Goal: Check status: Check status

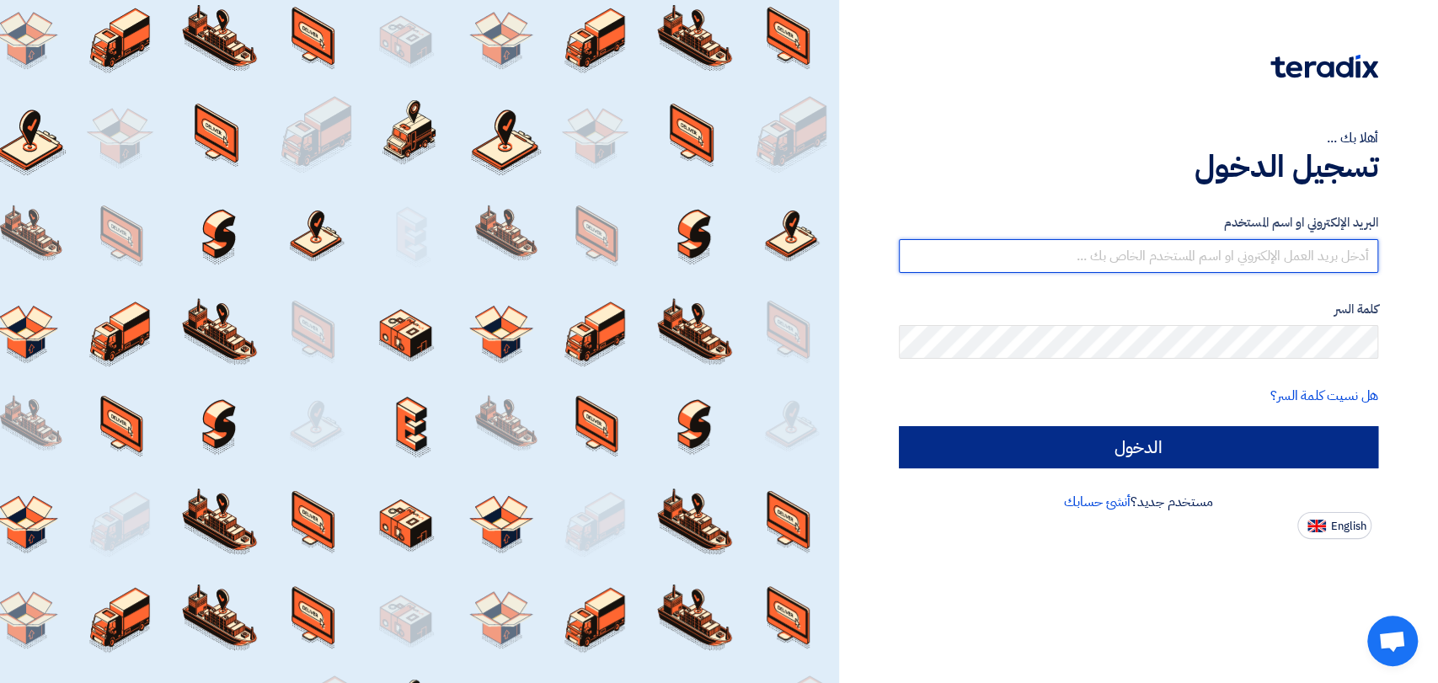
type input "[EMAIL_ADDRESS][DOMAIN_NAME]"
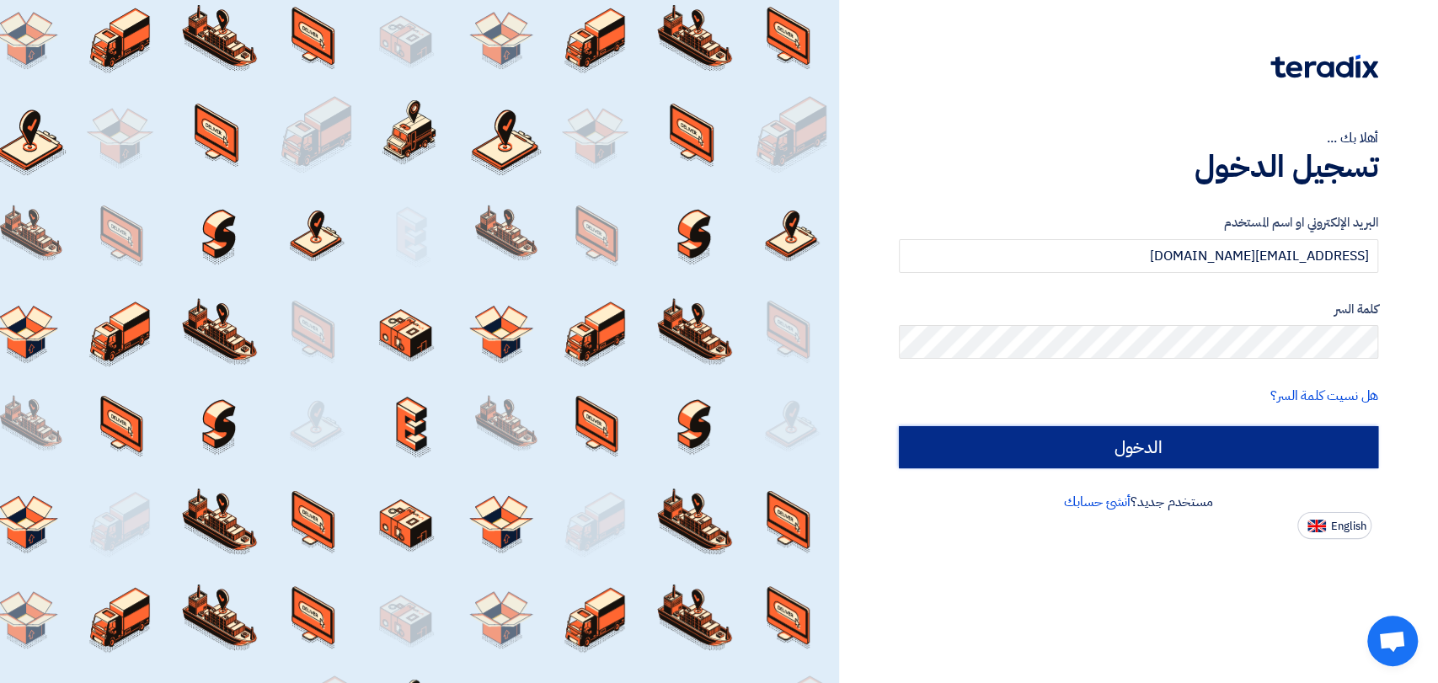
click at [1048, 454] on input "الدخول" at bounding box center [1138, 447] width 479 height 42
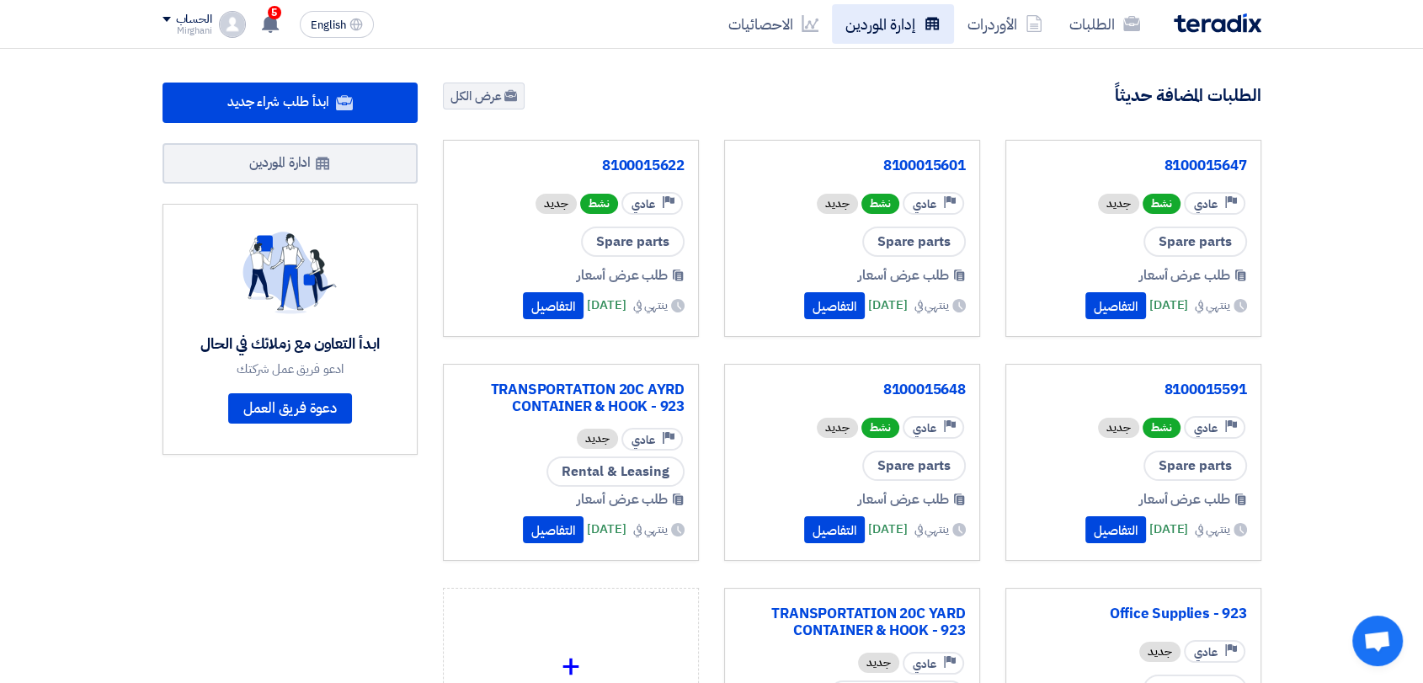
click at [922, 27] on link "إدارة الموردين" at bounding box center [893, 24] width 122 height 40
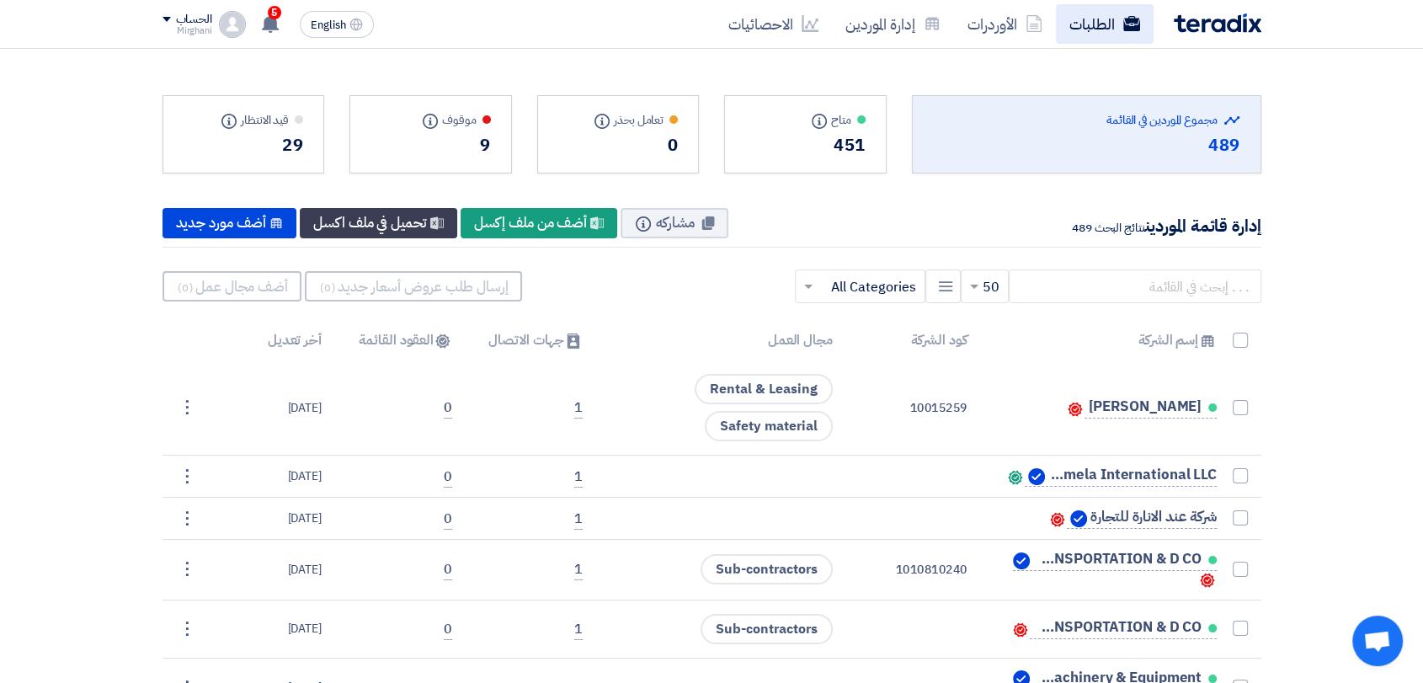
click at [1113, 19] on link "الطلبات" at bounding box center [1105, 24] width 98 height 40
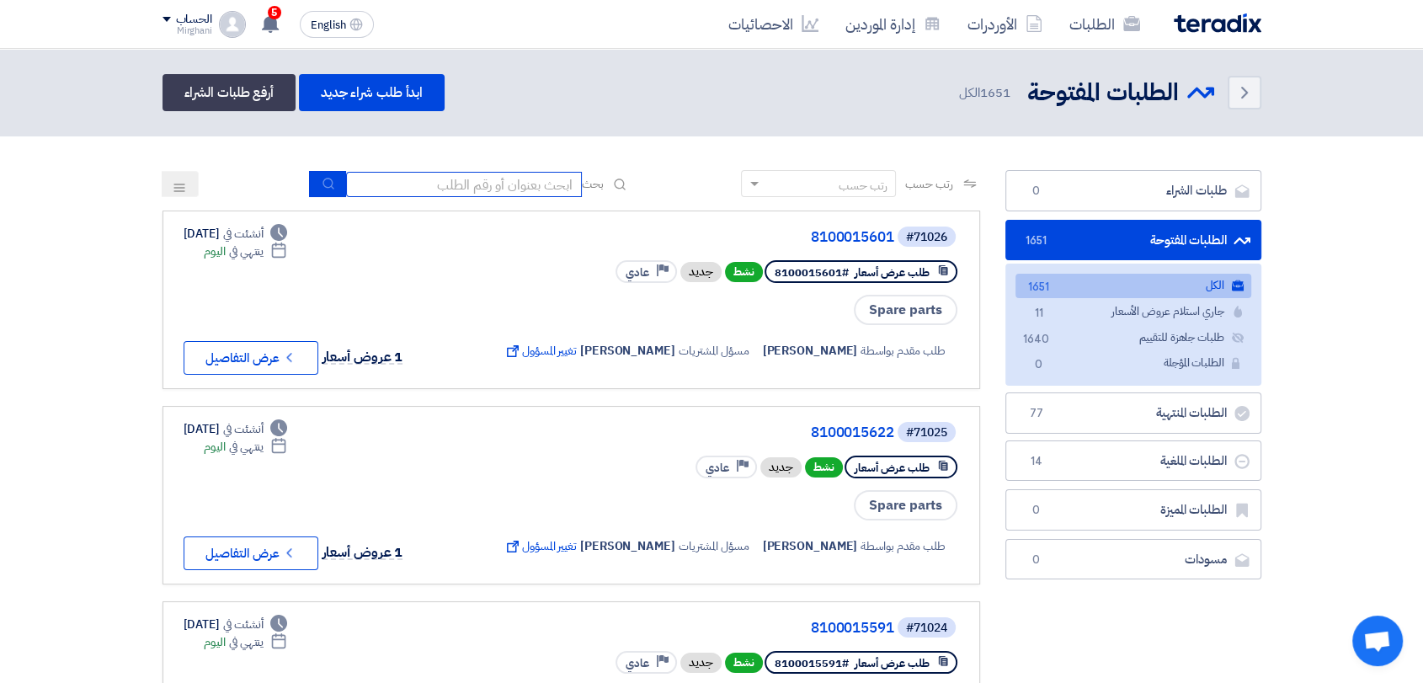
click at [442, 175] on input at bounding box center [464, 184] width 236 height 25
paste input "8100015459"
type input "8100015459"
click at [322, 180] on icon "submit" at bounding box center [328, 183] width 13 height 13
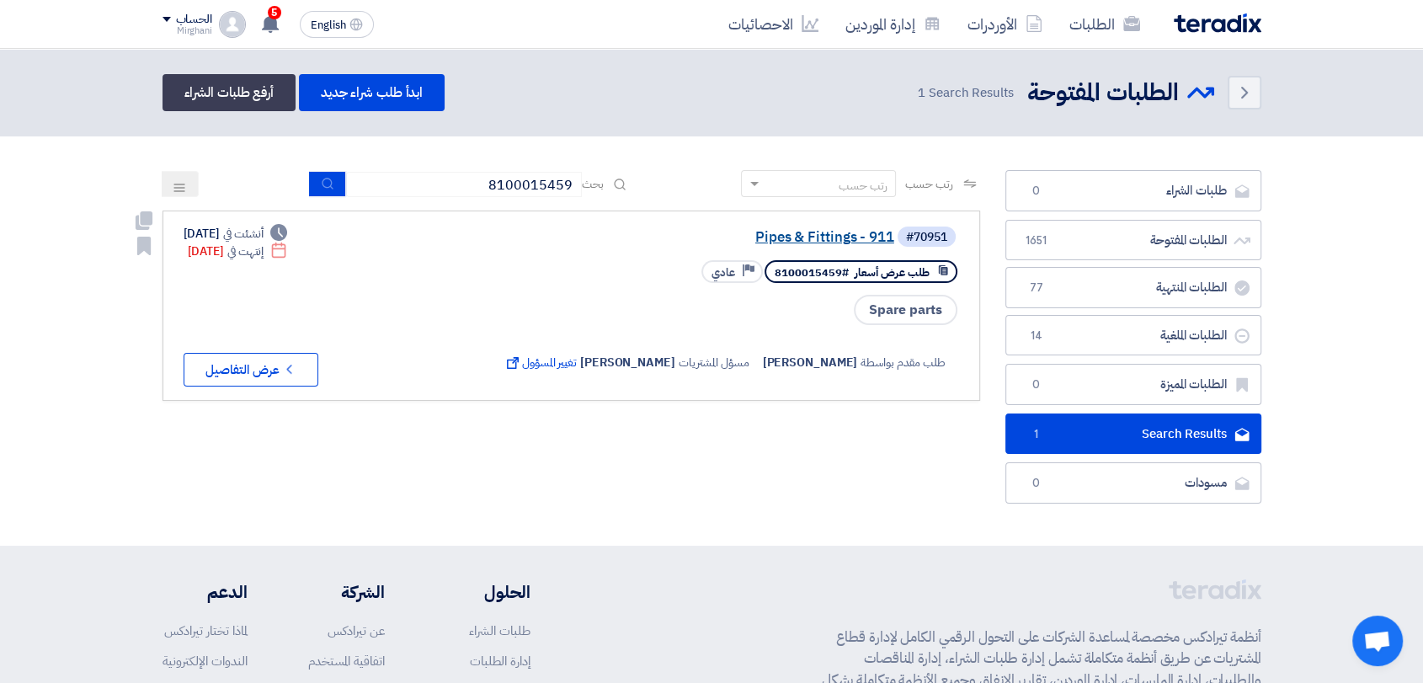
click at [795, 231] on link "Pipes & Fittings - 911" at bounding box center [726, 237] width 337 height 15
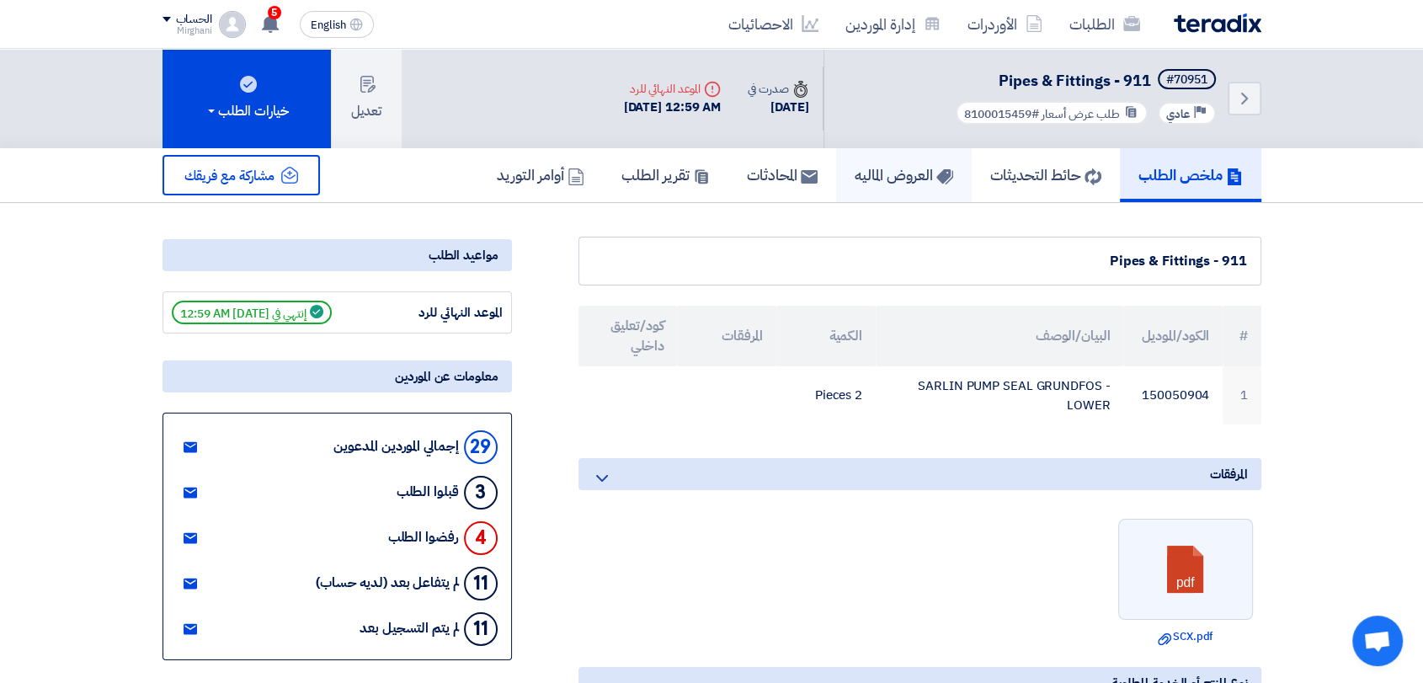
click at [908, 166] on h5 "العروض الماليه" at bounding box center [904, 174] width 99 height 19
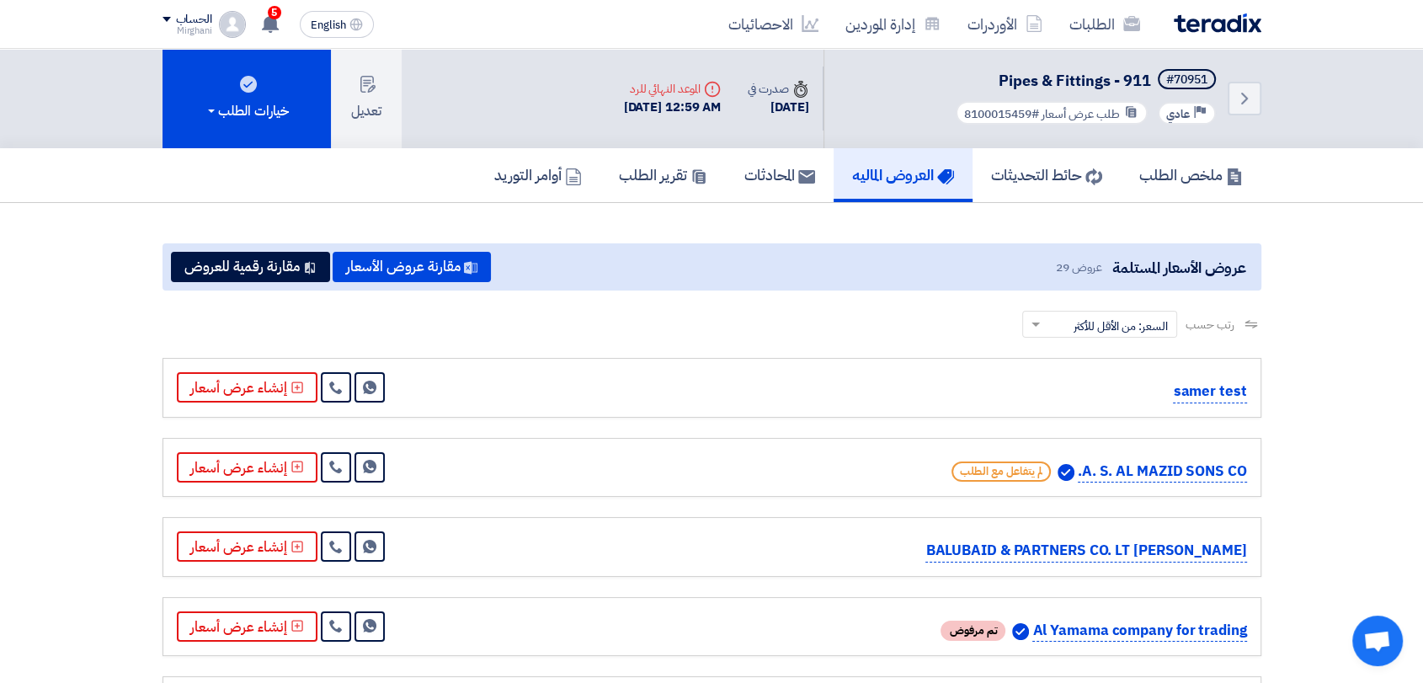
drag, startPoint x: 937, startPoint y: 315, endPoint x: 925, endPoint y: 318, distance: 12.1
click at [935, 315] on div "رتب حسب رتب حسب × السعر: من الأقل للأكثر ×" at bounding box center [712, 334] width 1099 height 47
drag, startPoint x: 917, startPoint y: 318, endPoint x: 953, endPoint y: 317, distance: 35.4
click at [952, 317] on div "رتب حسب رتب حسب × السعر: من الأقل للأكثر ×" at bounding box center [712, 334] width 1099 height 47
drag, startPoint x: 945, startPoint y: 310, endPoint x: 850, endPoint y: 316, distance: 95.4
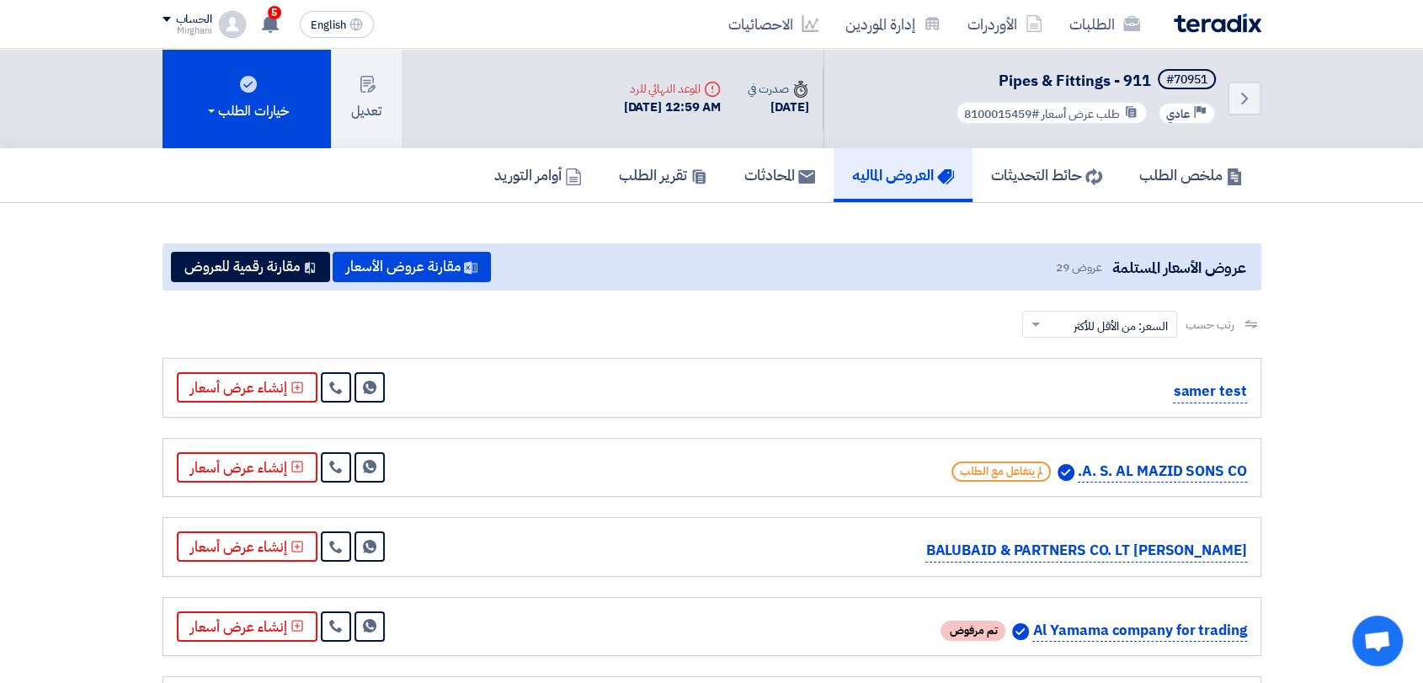
click at [849, 322] on div "رتب حسب رتب حسب × السعر: من الأقل للأكثر ×" at bounding box center [712, 334] width 1099 height 47
click at [681, 334] on div "رتب حسب رتب حسب × السعر: من الأقل للأكثر ×" at bounding box center [712, 334] width 1099 height 47
click at [1140, 167] on h5 "ملخص الطلب" at bounding box center [1192, 174] width 104 height 19
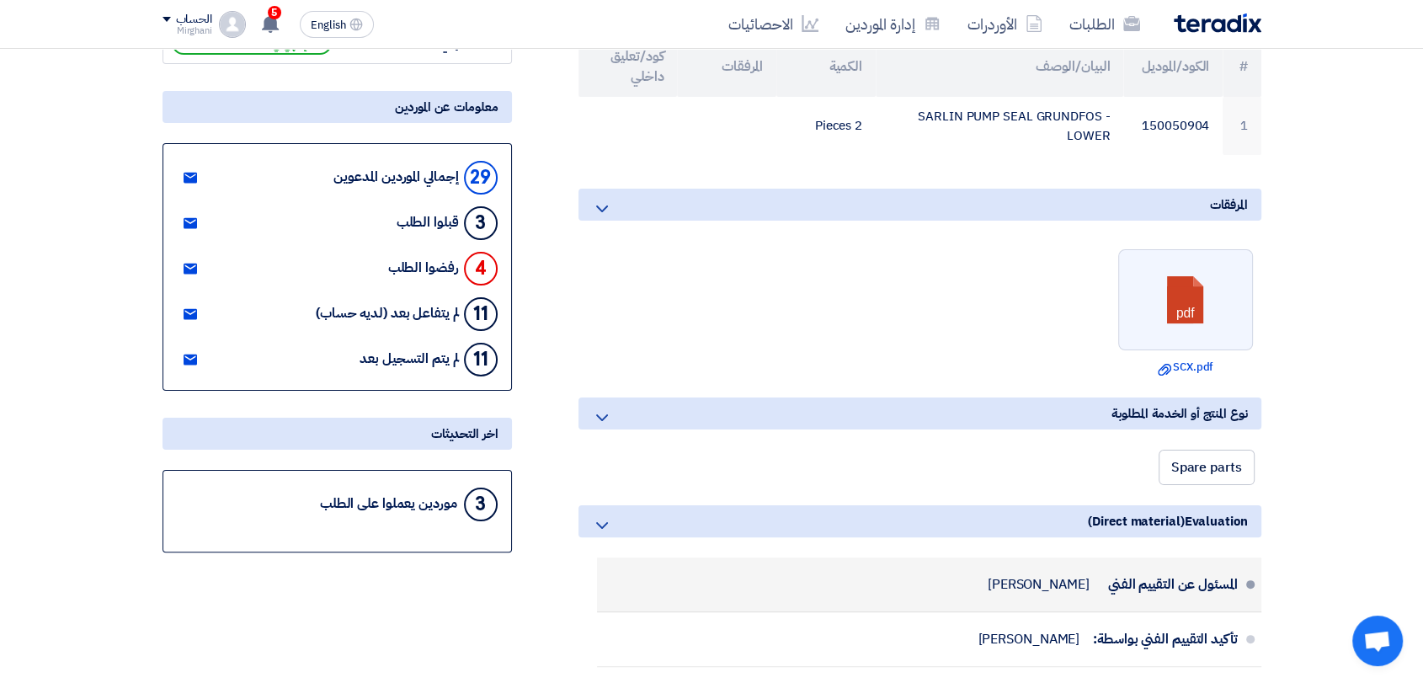
scroll to position [93, 0]
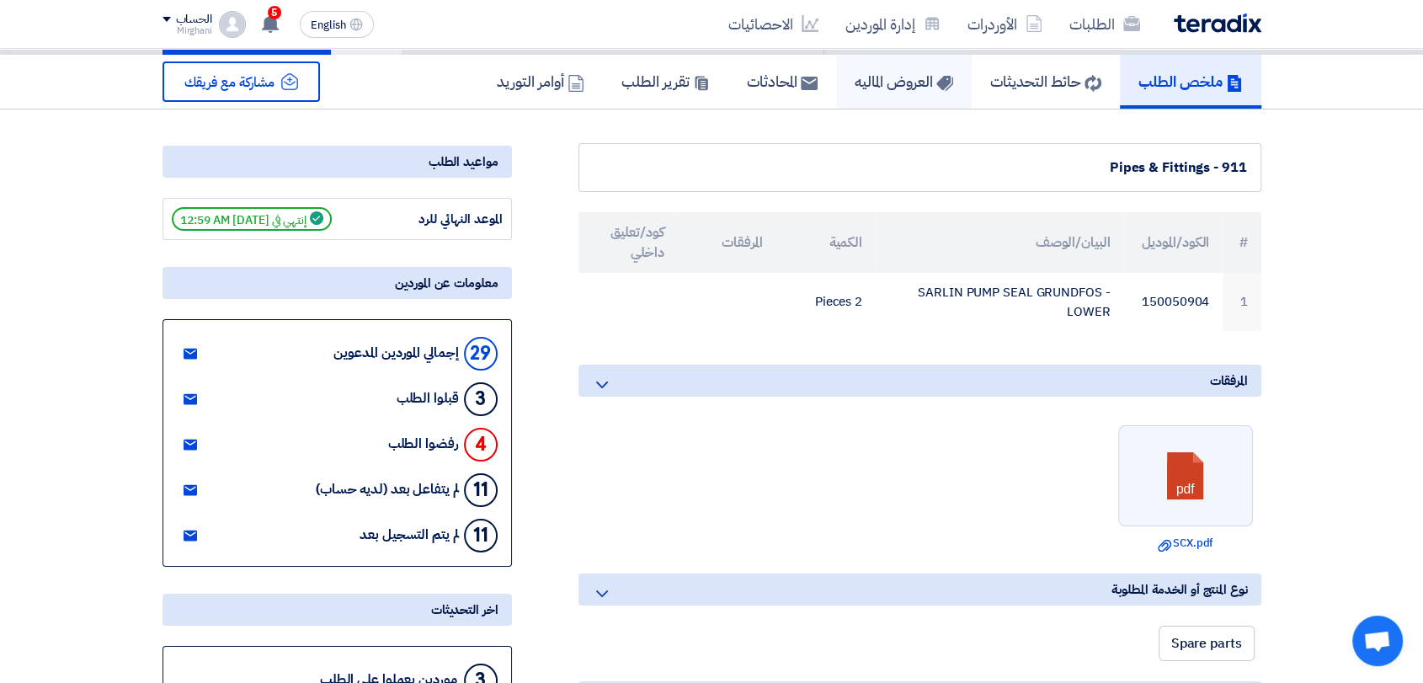
click at [857, 90] on h5 "العروض الماليه" at bounding box center [904, 81] width 99 height 19
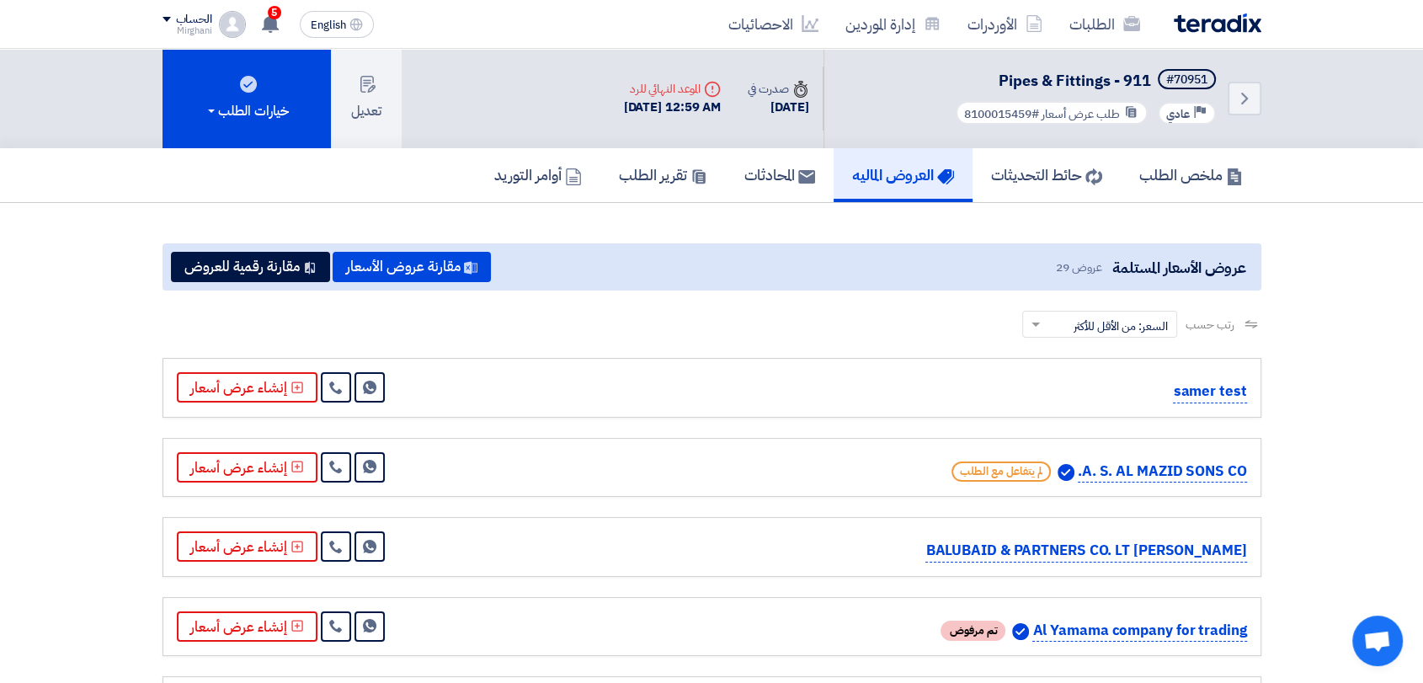
click at [514, 318] on div "رتب حسب رتب حسب × السعر: من الأقل للأكثر ×" at bounding box center [712, 334] width 1099 height 47
drag, startPoint x: 615, startPoint y: 337, endPoint x: 698, endPoint y: 340, distance: 83.5
click at [625, 339] on div "رتب حسب رتب حسب × السعر: من الأقل للأكثر ×" at bounding box center [712, 334] width 1099 height 47
click at [788, 347] on div "رتب حسب رتب حسب × السعر: من الأقل للأكثر ×" at bounding box center [712, 334] width 1099 height 47
click at [640, 350] on div "رتب حسب رتب حسب × السعر: من الأقل للأكثر ×" at bounding box center [712, 334] width 1099 height 47
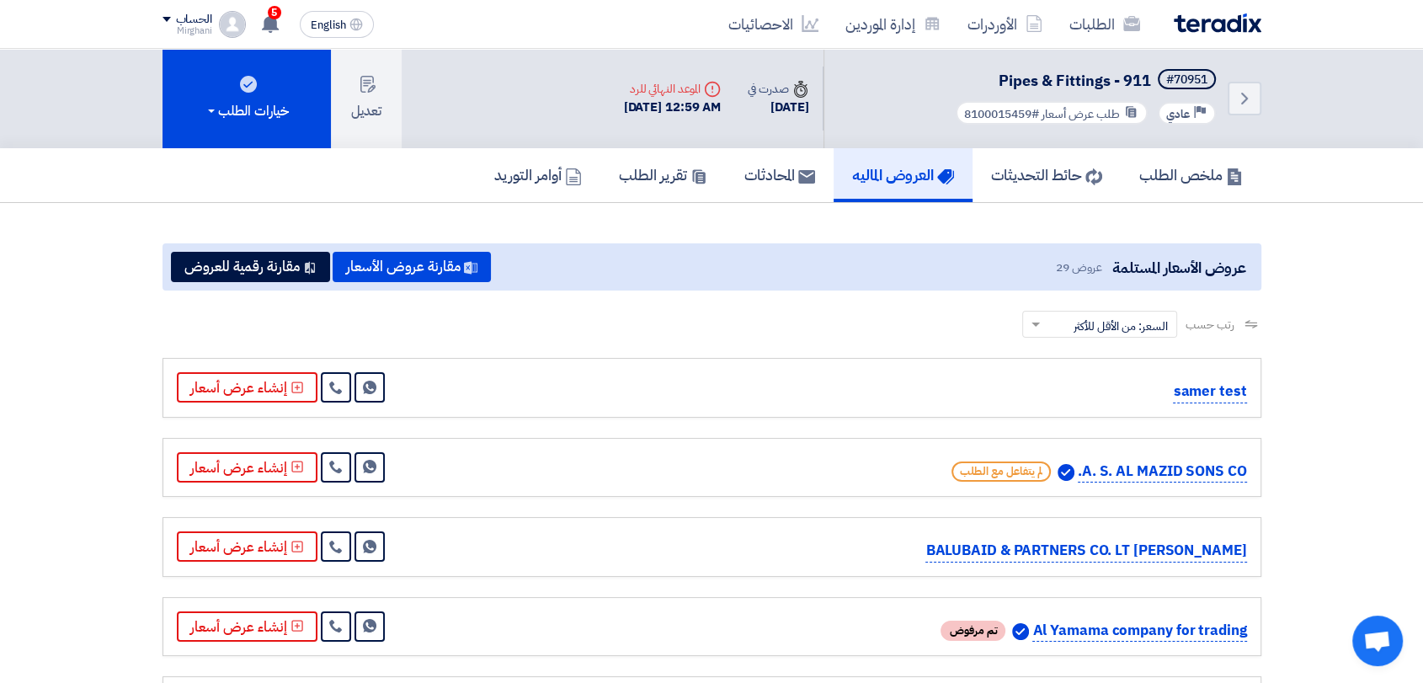
click at [688, 345] on div "رتب حسب رتب حسب × السعر: من الأقل للأكثر ×" at bounding box center [712, 334] width 1099 height 47
click at [763, 346] on div "رتب حسب رتب حسب × السعر: من الأقل للأكثر ×" at bounding box center [712, 334] width 1099 height 47
drag, startPoint x: 670, startPoint y: 361, endPoint x: 654, endPoint y: 371, distance: 19.2
drag, startPoint x: 622, startPoint y: 402, endPoint x: 613, endPoint y: 362, distance: 40.7
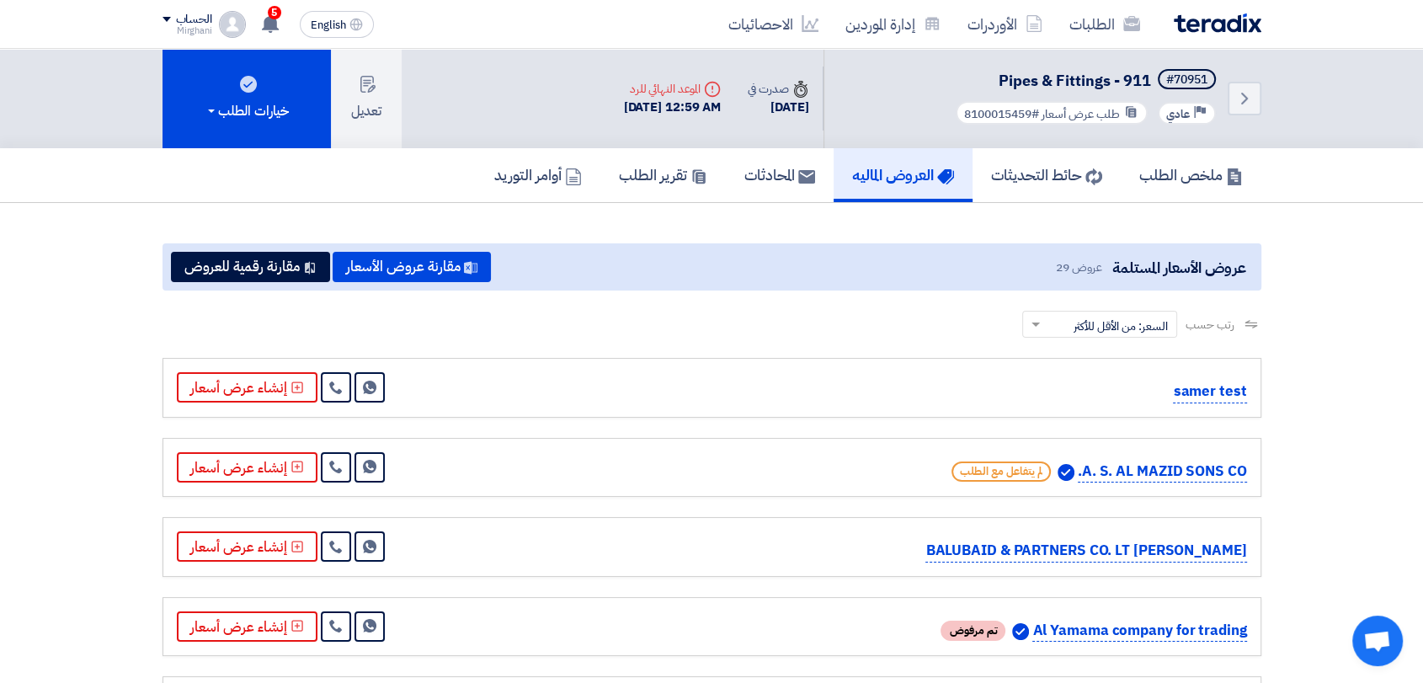
click at [622, 399] on div "samer test Send Message إنشاء عرض أسعار" at bounding box center [712, 387] width 1070 height 31
click at [623, 344] on div "رتب حسب رتب حسب × السعر: من الأقل للأكثر ×" at bounding box center [712, 334] width 1099 height 47
click at [1229, 96] on link "Back" at bounding box center [1245, 99] width 34 height 34
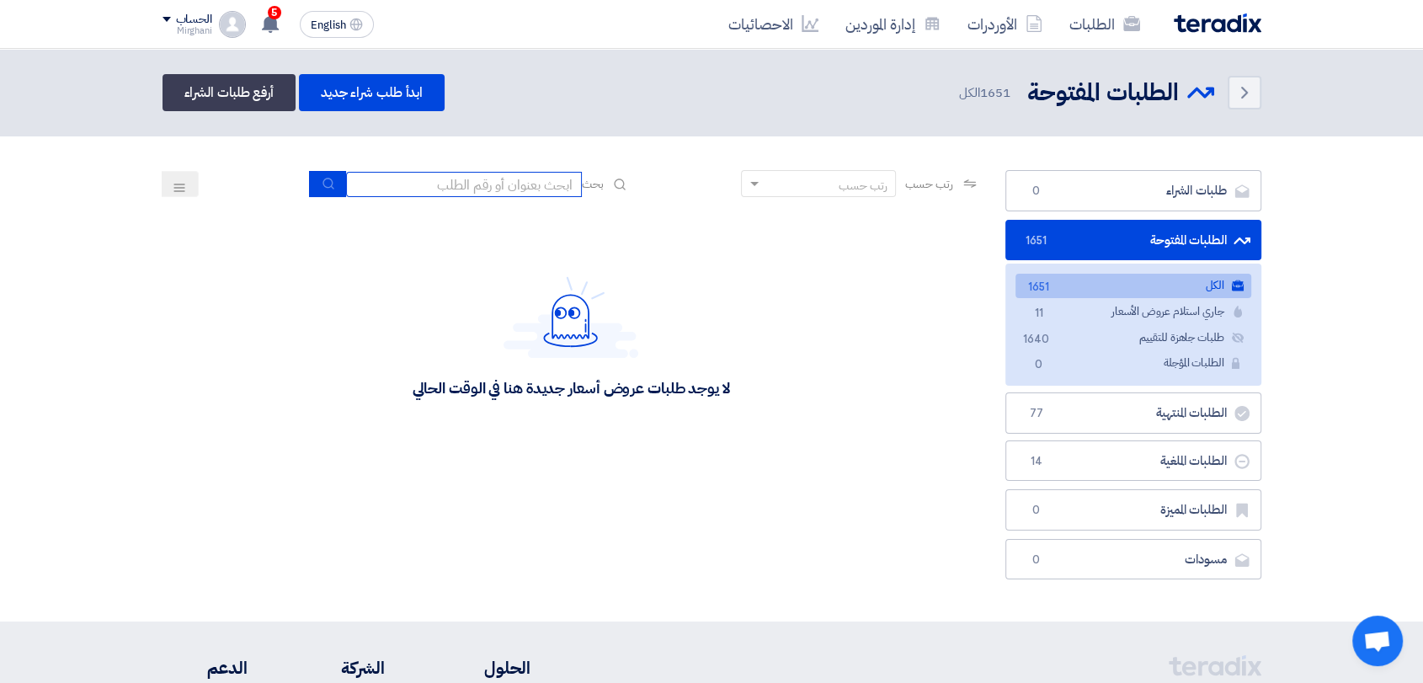
click at [534, 190] on input at bounding box center [464, 184] width 236 height 25
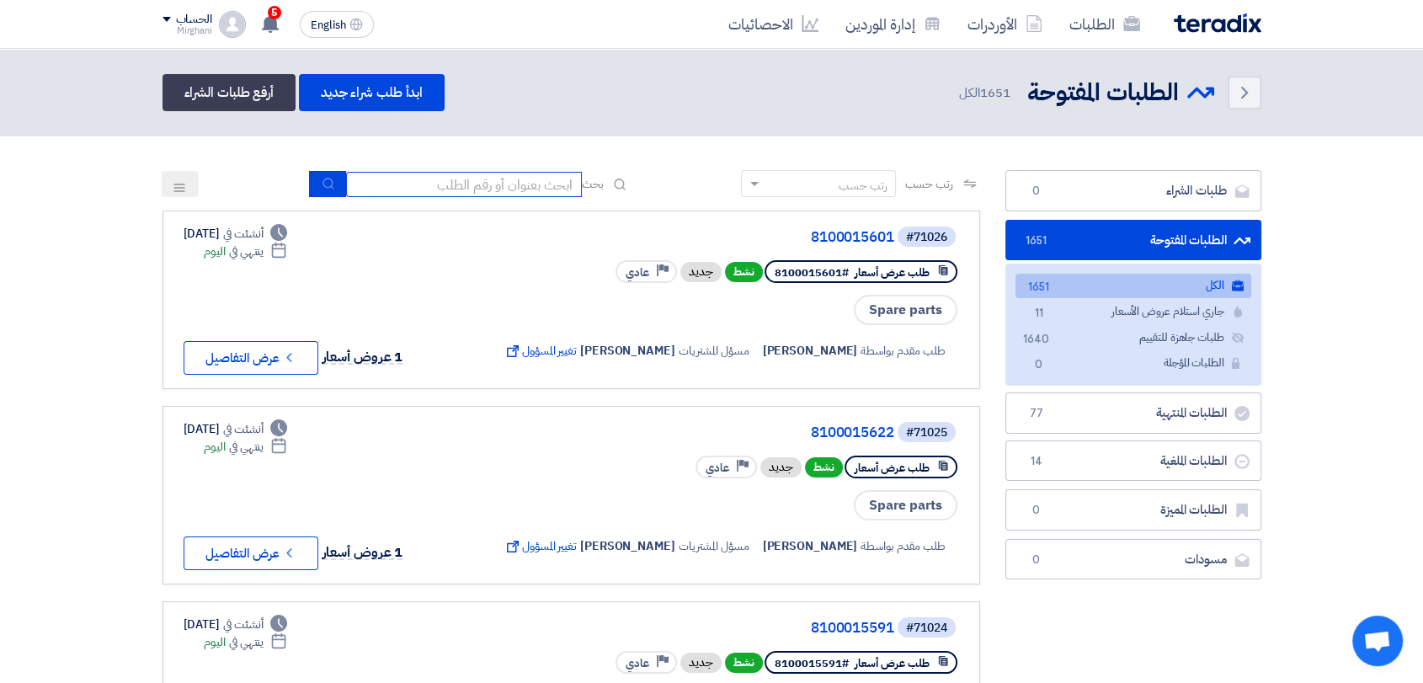
paste input "8100015459"
type input "8"
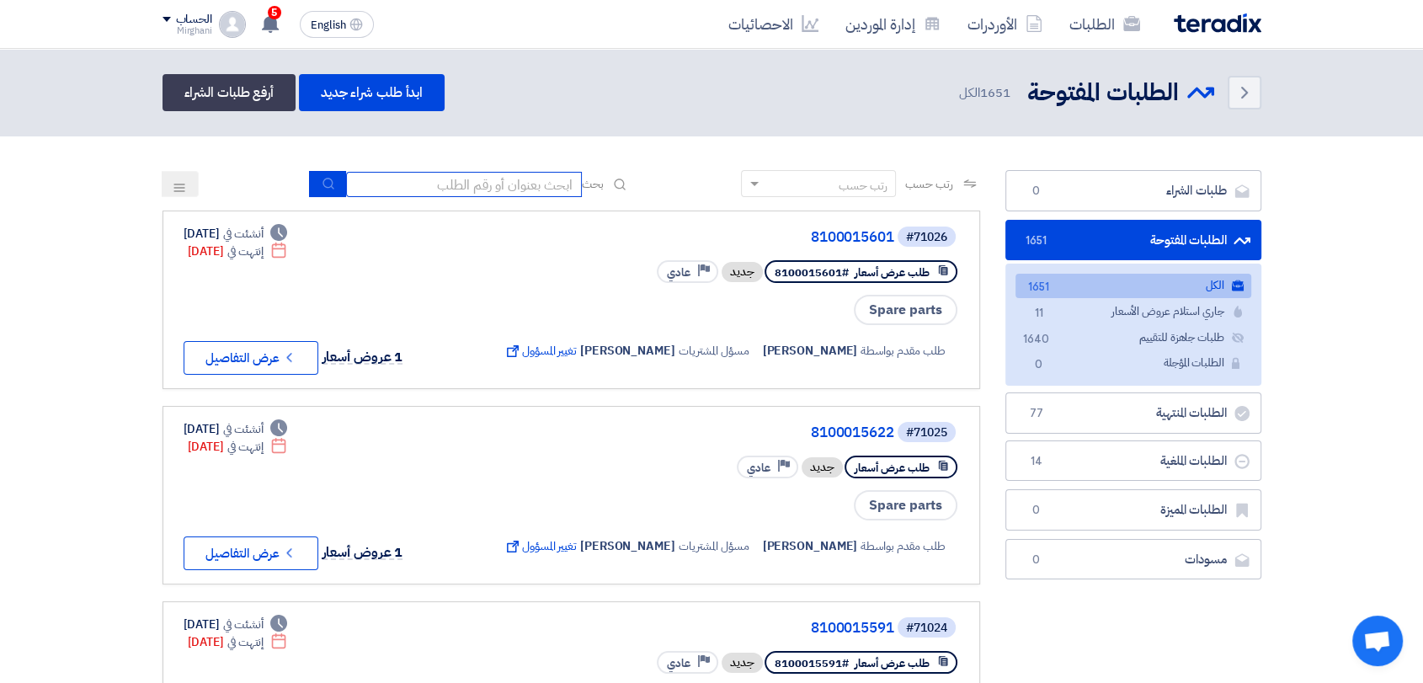
paste input "8100015468"
type input "8100015468"
click at [327, 180] on use "submit" at bounding box center [328, 183] width 11 height 11
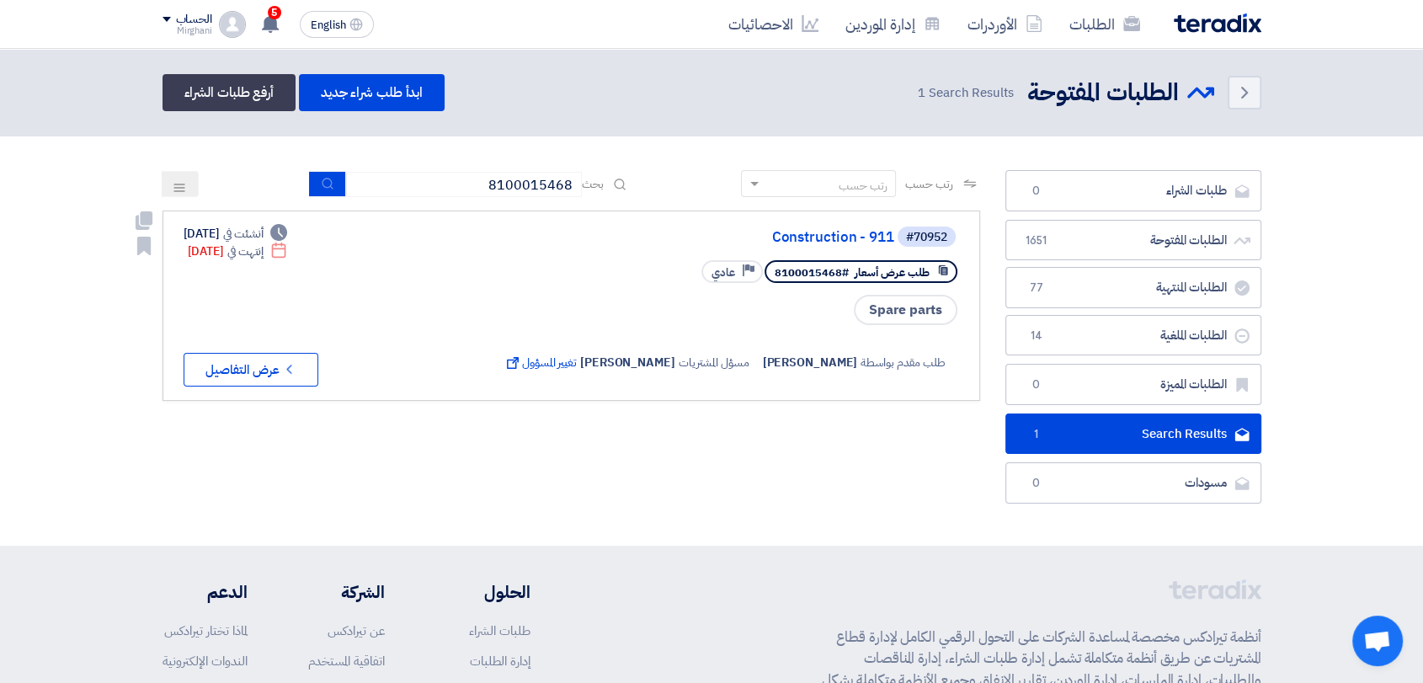
click at [793, 231] on link "Construction - 911" at bounding box center [726, 237] width 337 height 15
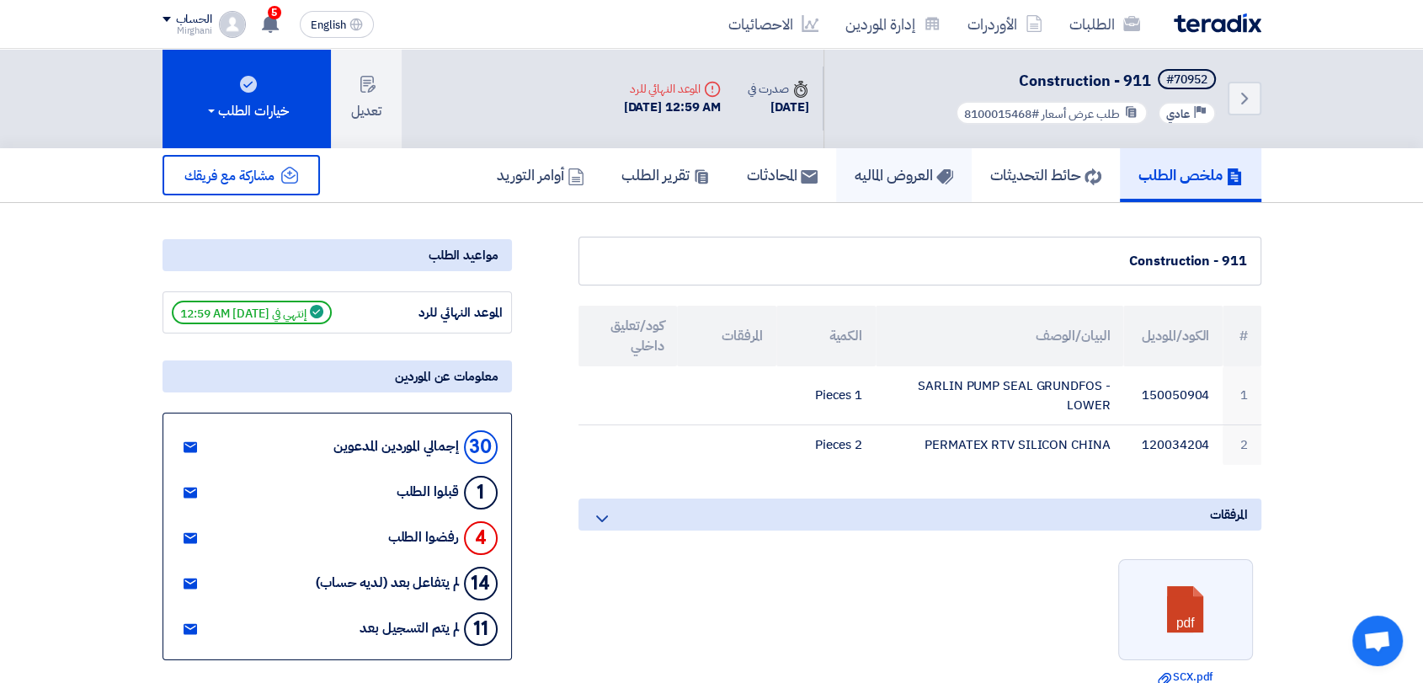
click at [896, 177] on h5 "العروض الماليه" at bounding box center [904, 174] width 99 height 19
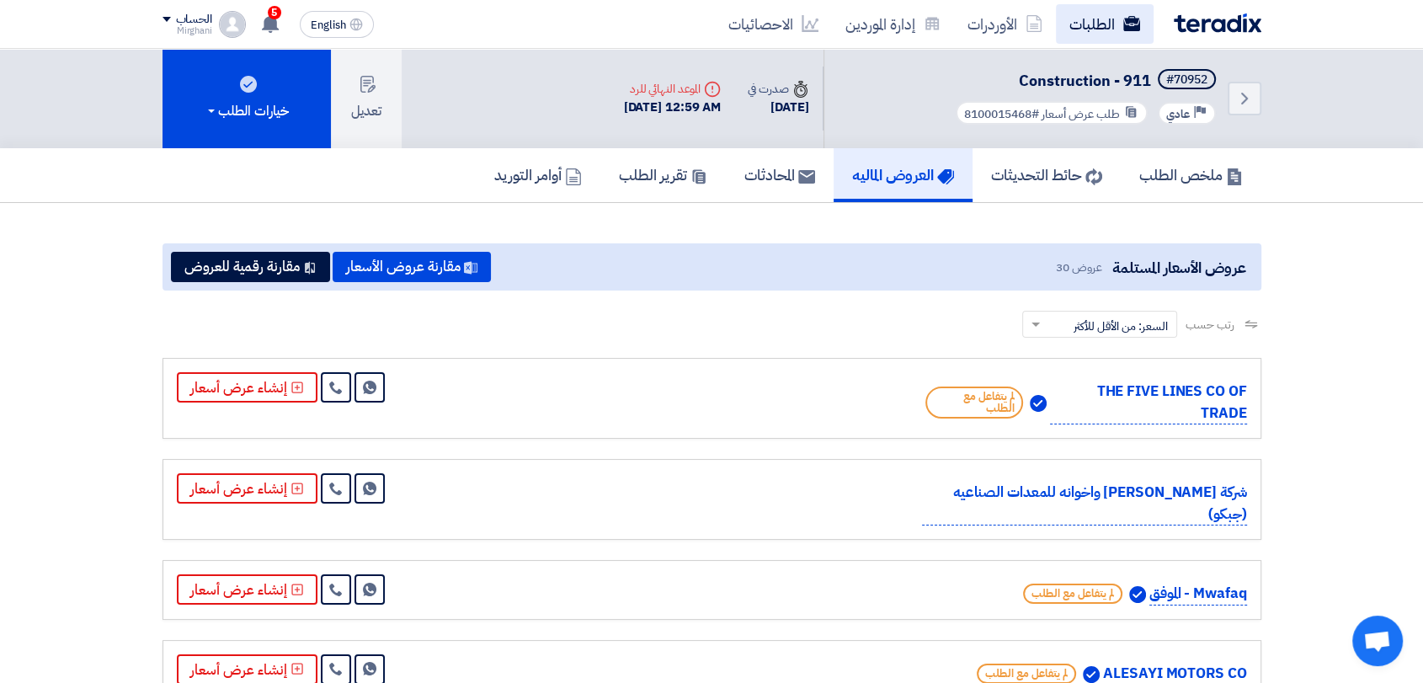
click at [1125, 16] on icon at bounding box center [1132, 23] width 17 height 17
